Goal: Find specific page/section: Find specific page/section

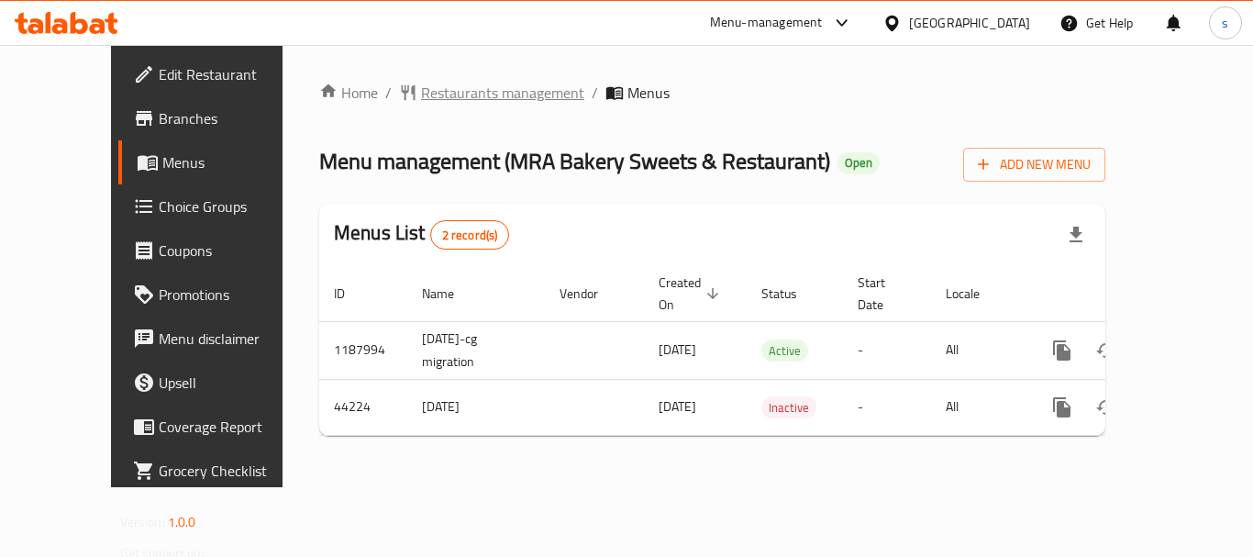
click at [447, 104] on span "Restaurants management" at bounding box center [502, 93] width 163 height 22
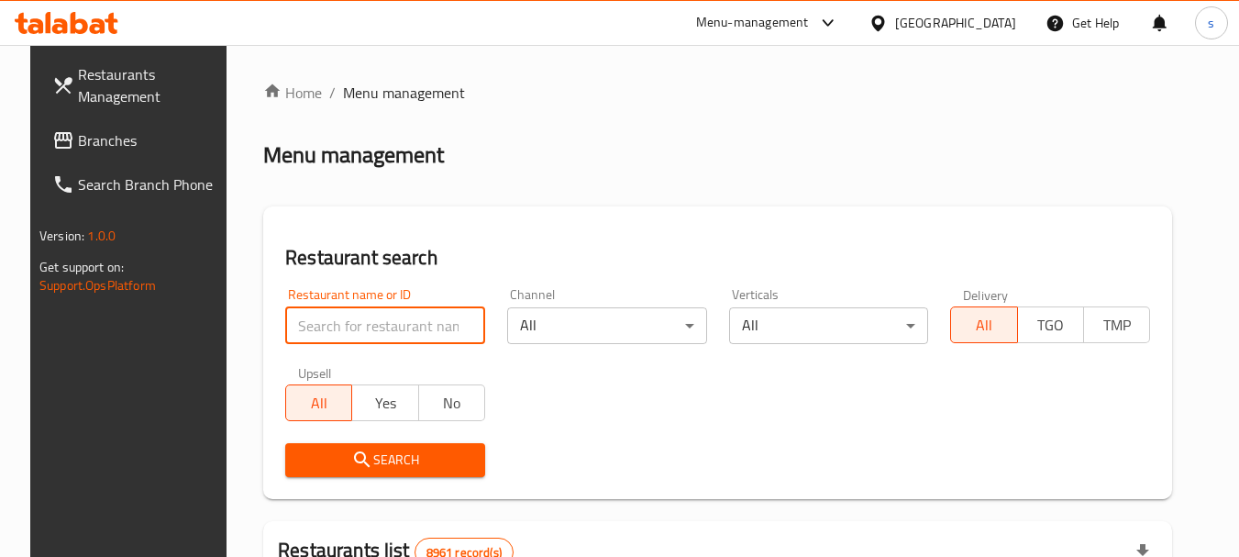
click at [322, 315] on input "search" at bounding box center [385, 325] width 200 height 37
paste input "22706"
type input "22706"
click at [335, 459] on span "Search" at bounding box center [385, 459] width 171 height 23
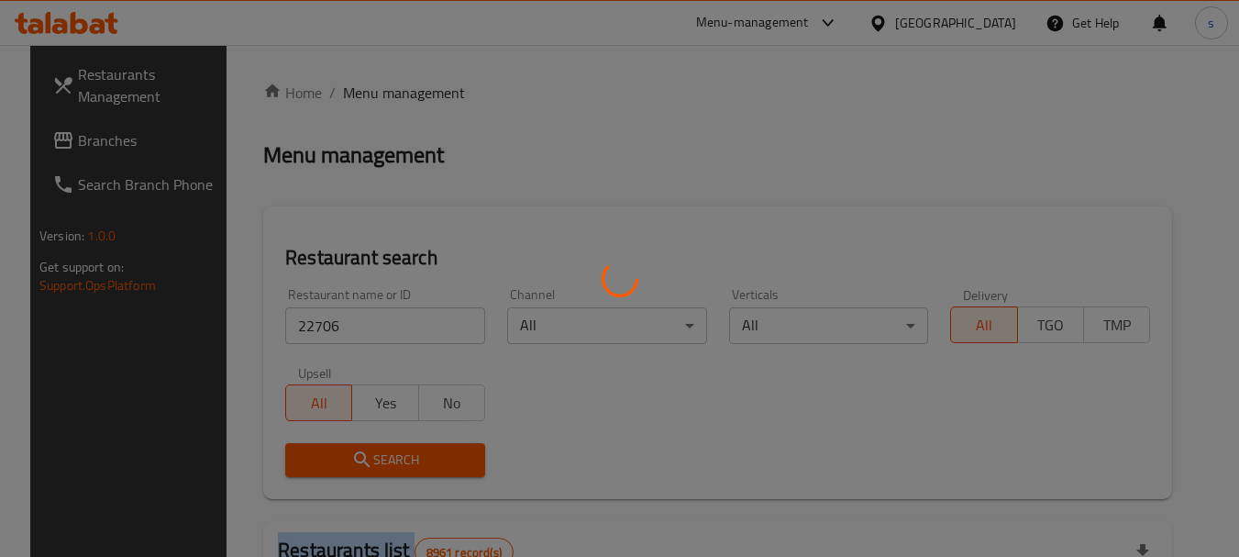
click at [335, 459] on div at bounding box center [619, 278] width 1239 height 557
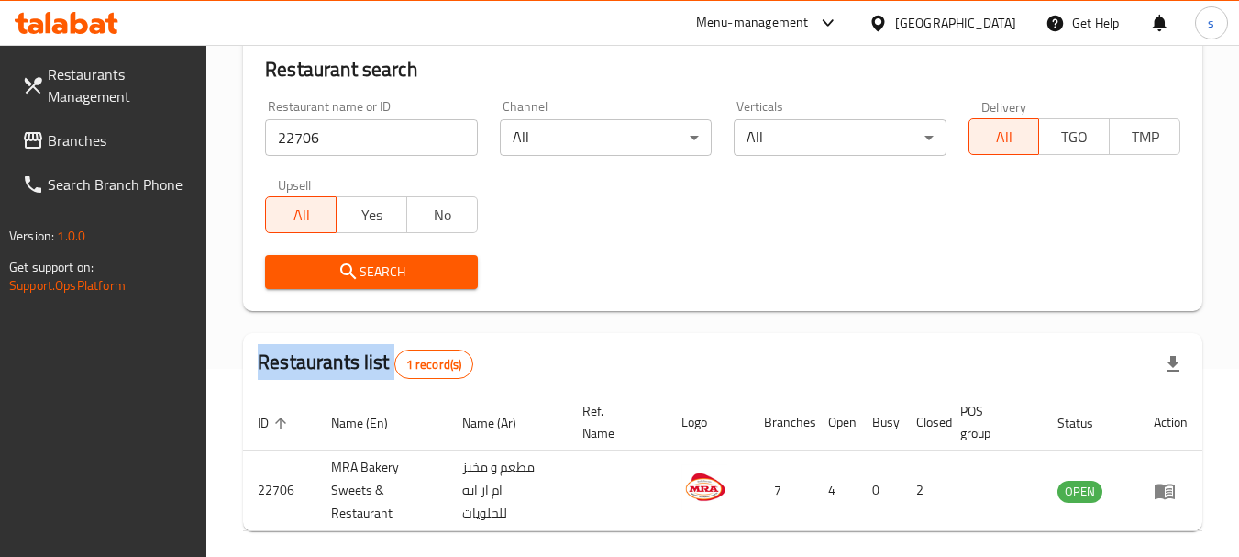
scroll to position [261, 0]
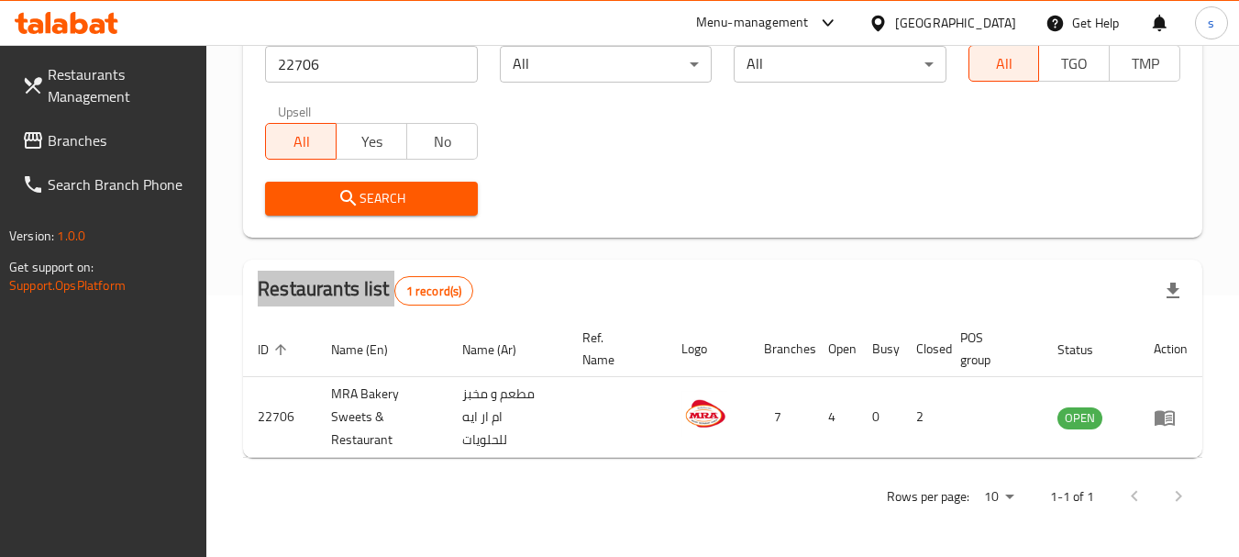
click at [85, 138] on span "Branches" at bounding box center [120, 140] width 145 height 22
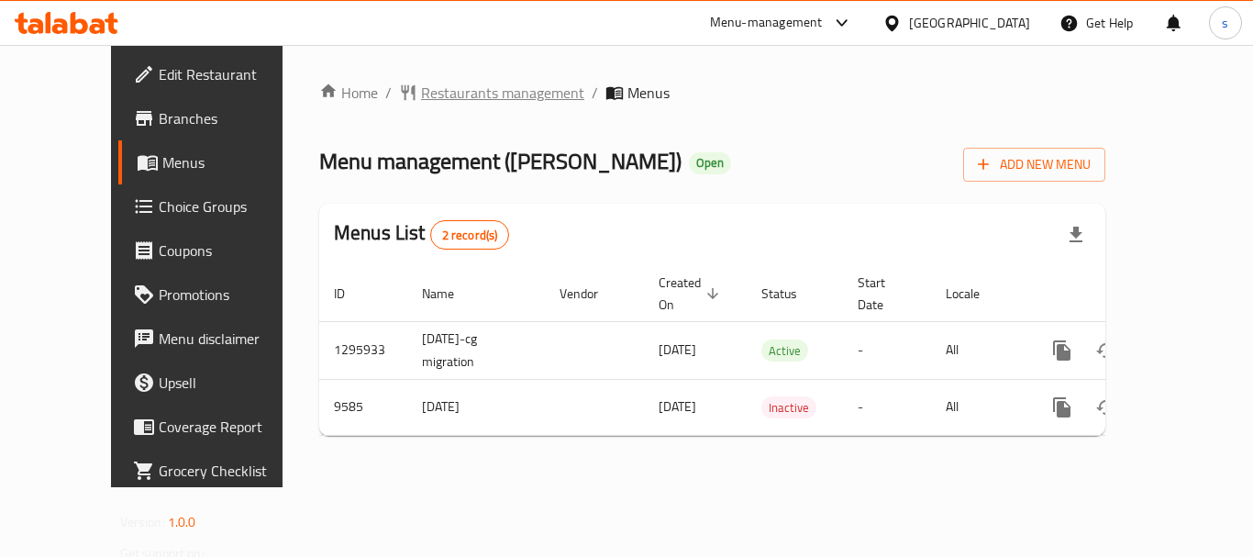
click at [441, 94] on span "Restaurants management" at bounding box center [502, 93] width 163 height 22
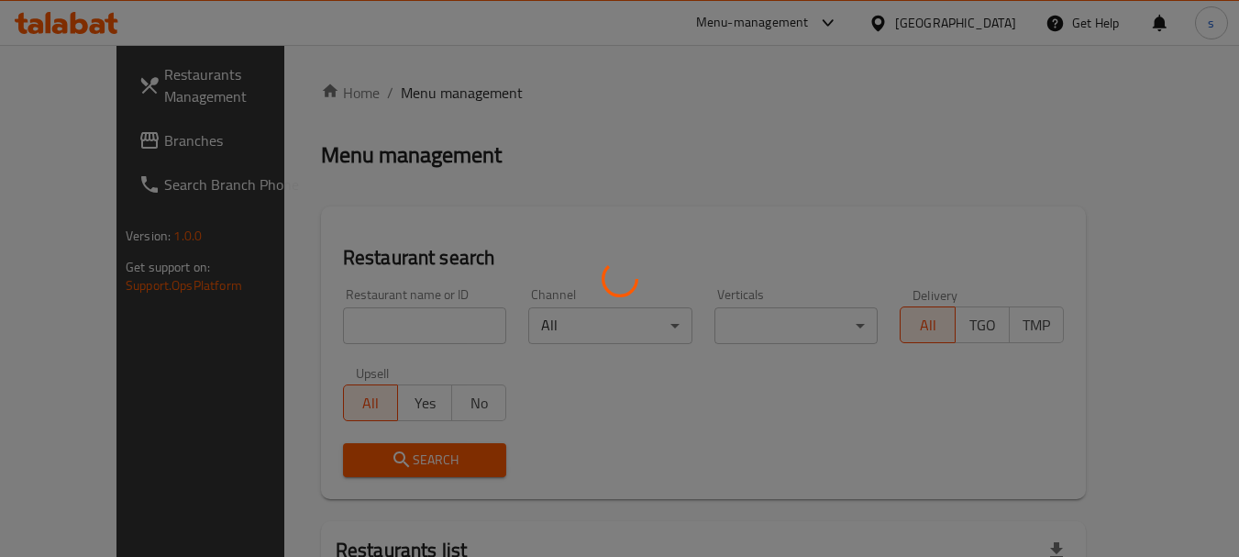
click at [358, 316] on div at bounding box center [619, 278] width 1239 height 557
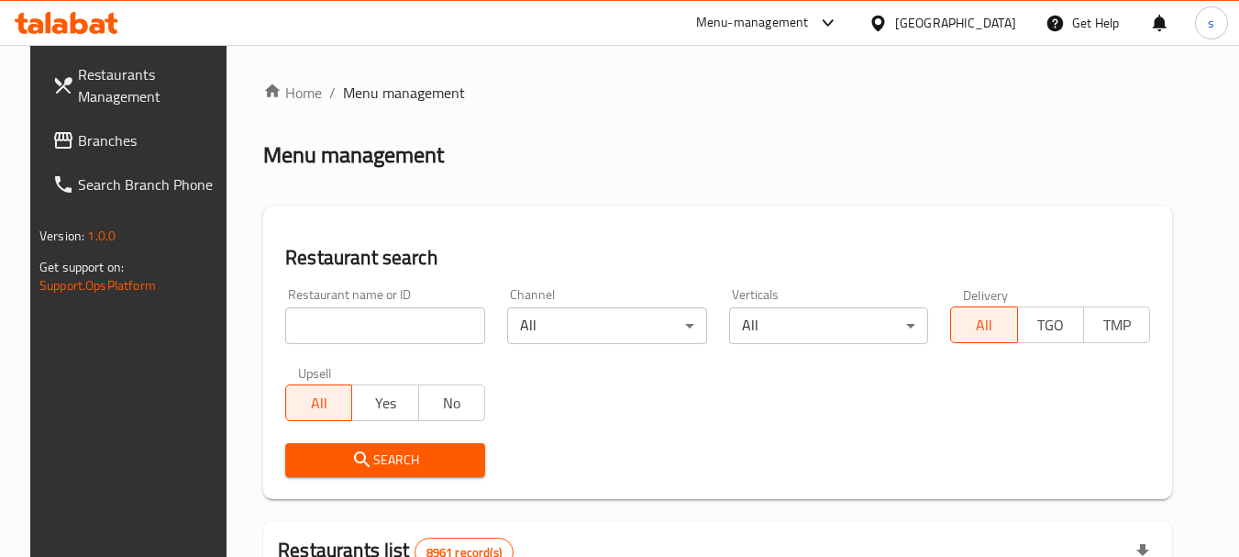
click at [358, 316] on input "search" at bounding box center [385, 325] width 200 height 37
paste input "5805"
type input "5805"
click at [351, 468] on icon "submit" at bounding box center [362, 459] width 22 height 22
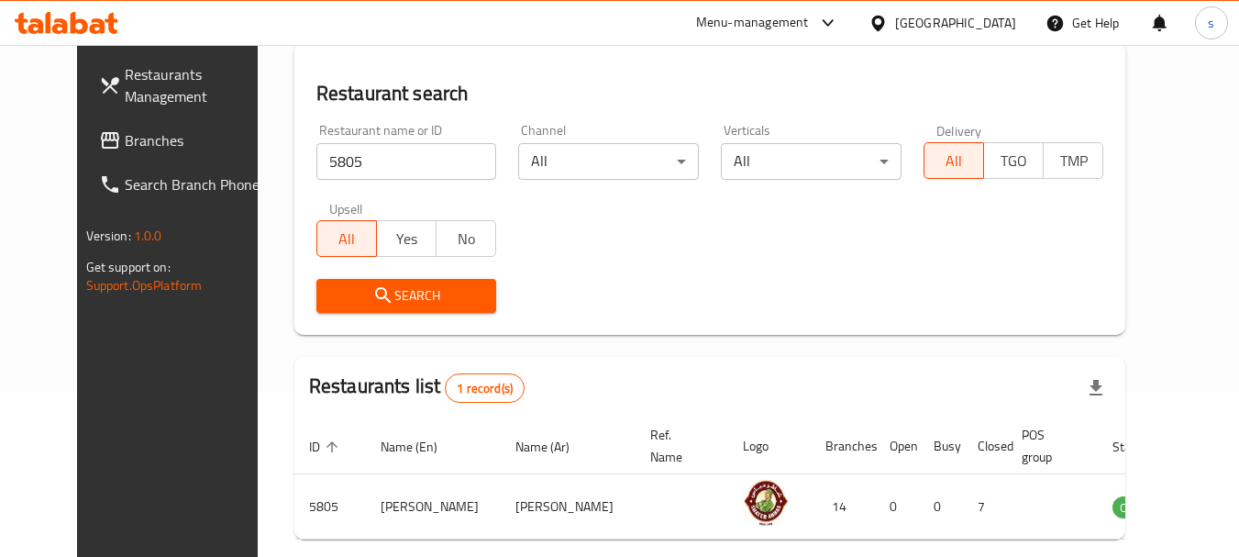
scroll to position [246, 0]
